Goal: Task Accomplishment & Management: Use online tool/utility

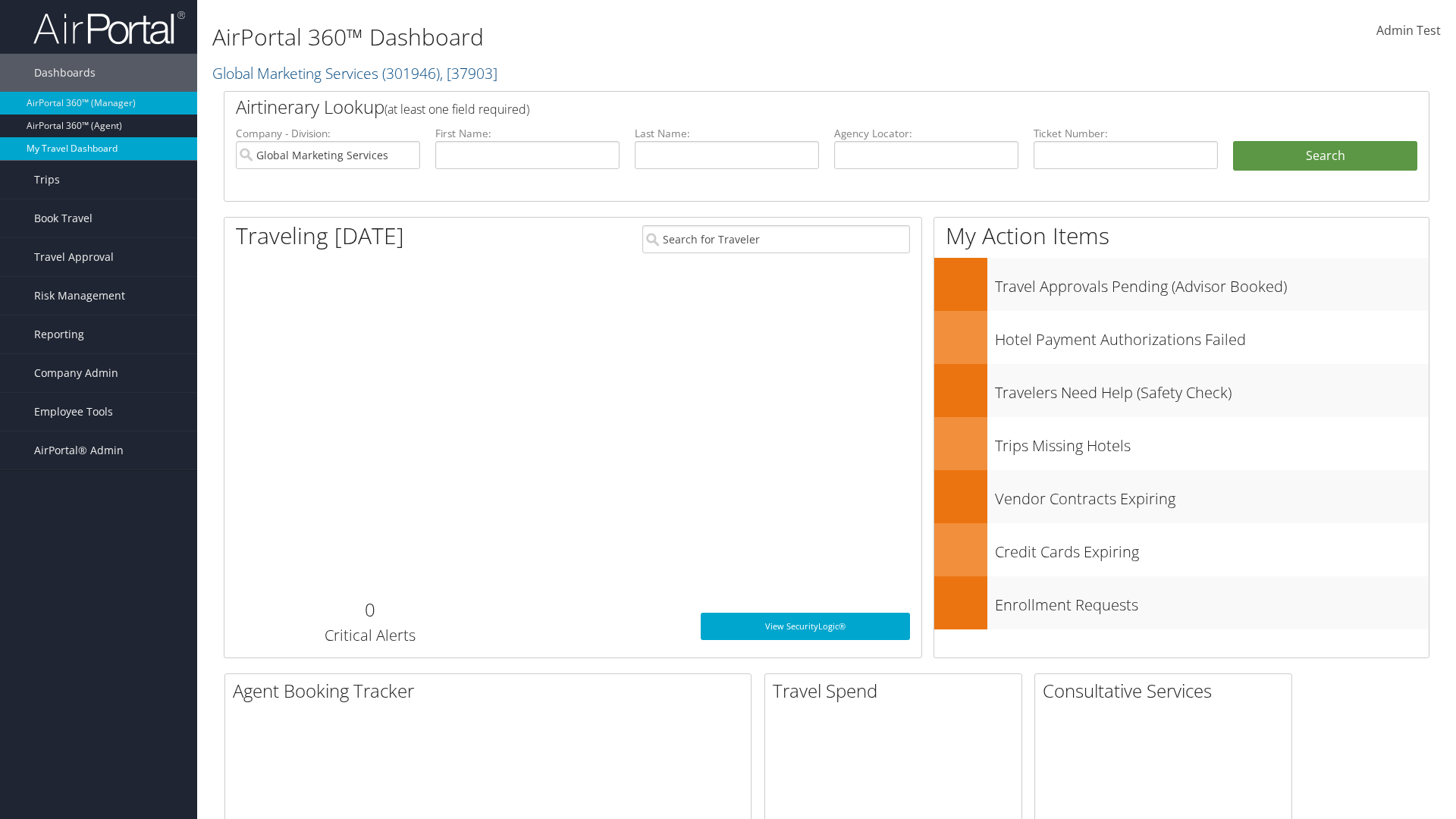
click at [99, 149] on link "My Travel Dashboard" at bounding box center [99, 149] width 197 height 23
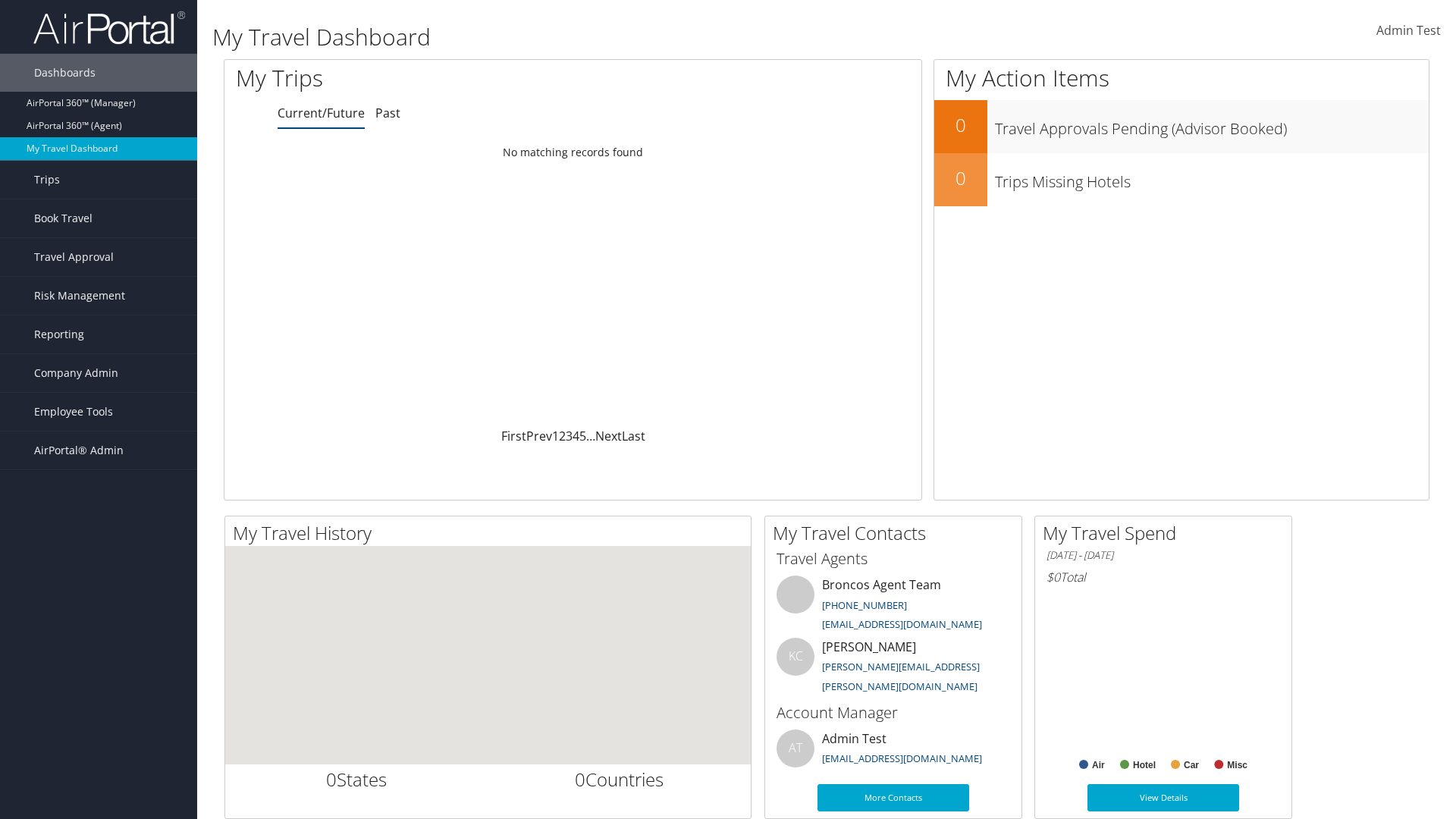
scroll to position [104, 0]
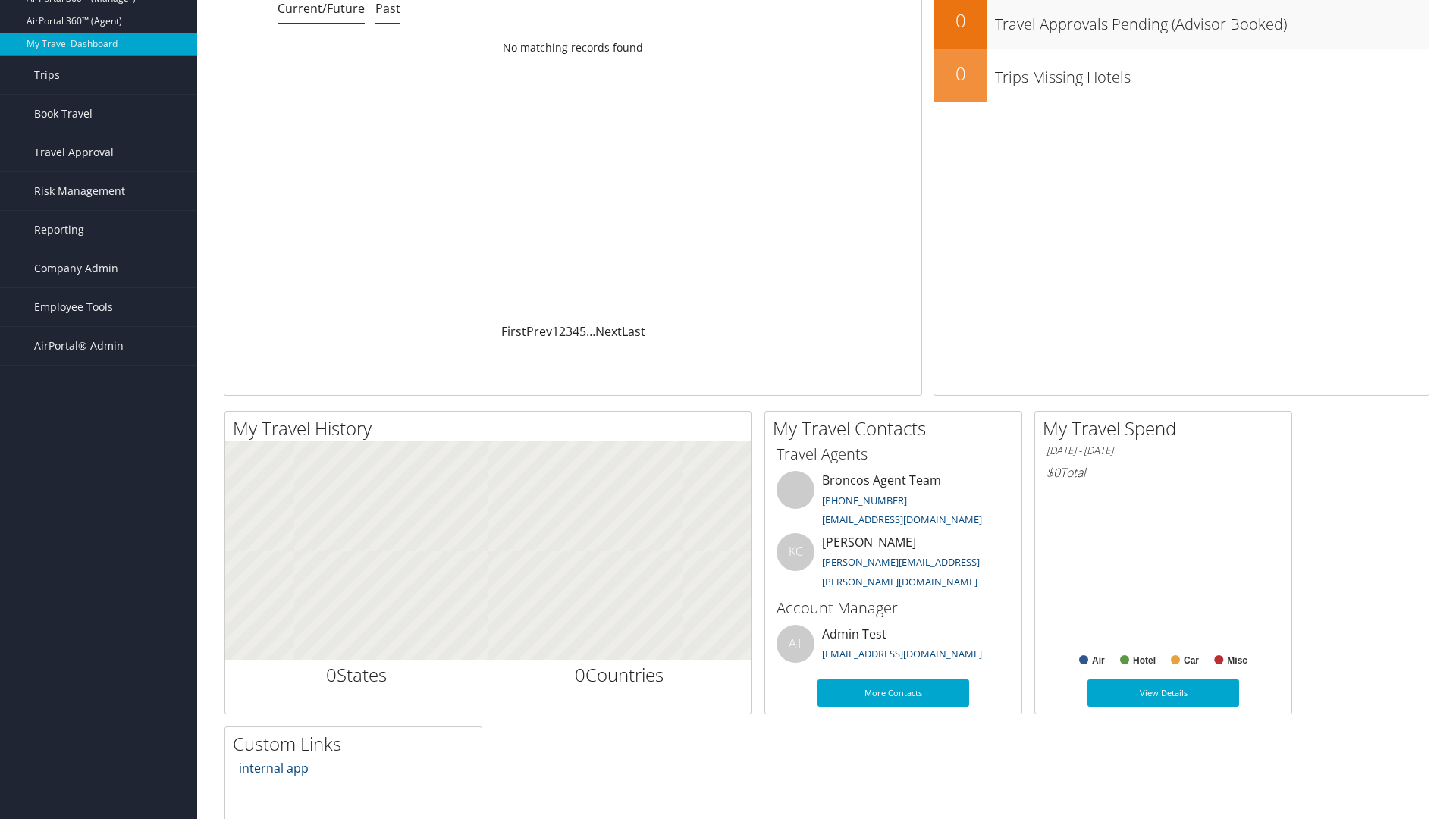
click at [387, 8] on link "Past" at bounding box center [387, 8] width 25 height 17
click at [99, 114] on link "Book Travel" at bounding box center [99, 113] width 197 height 38
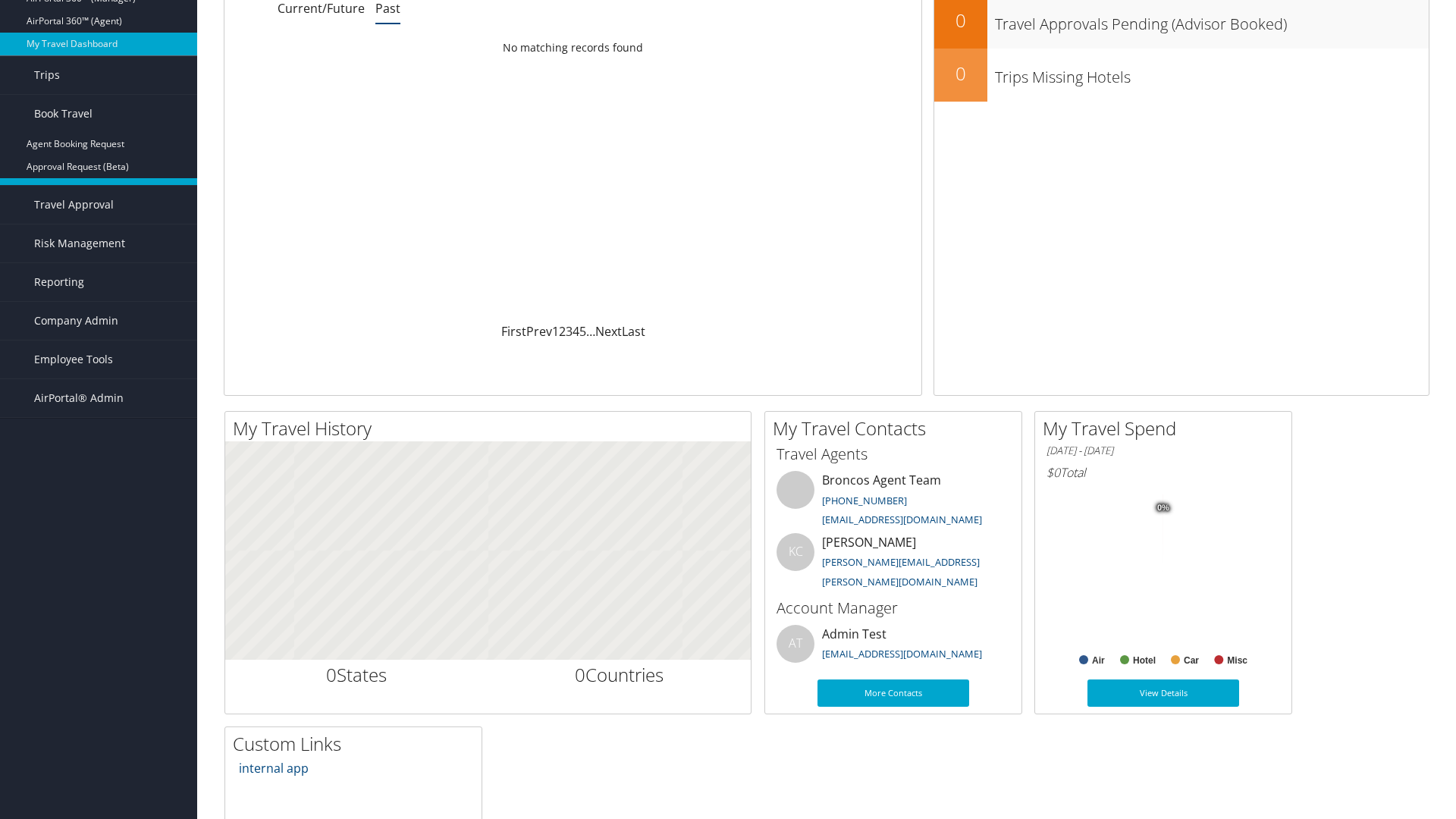
click at [99, 178] on link "Book/Manage Online Trips" at bounding box center [99, 189] width 197 height 23
